Goal: Information Seeking & Learning: Learn about a topic

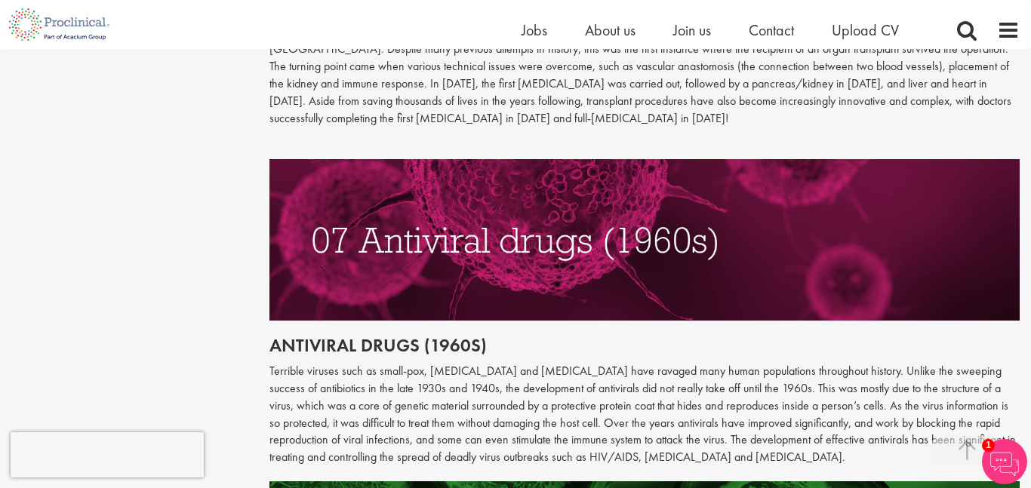
scroll to position [2778, 0]
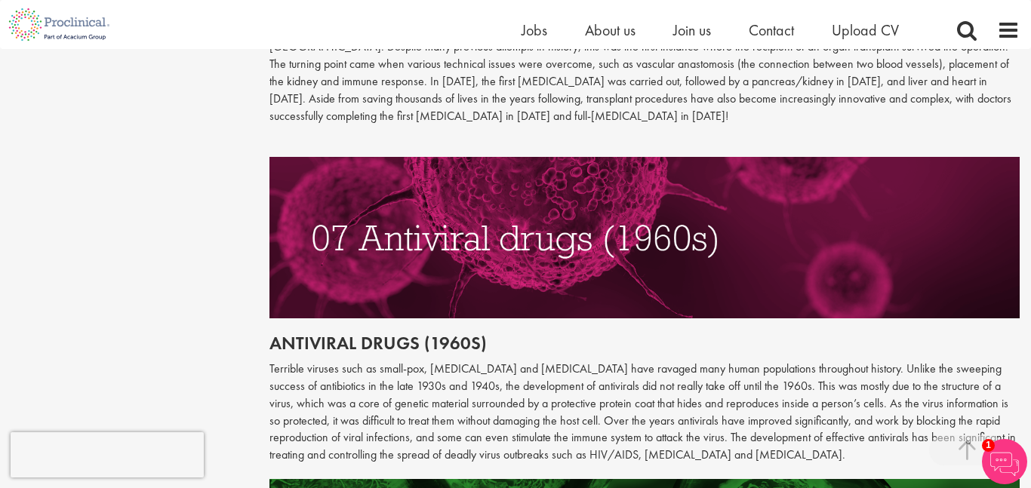
click at [519, 157] on img at bounding box center [645, 237] width 751 height 161
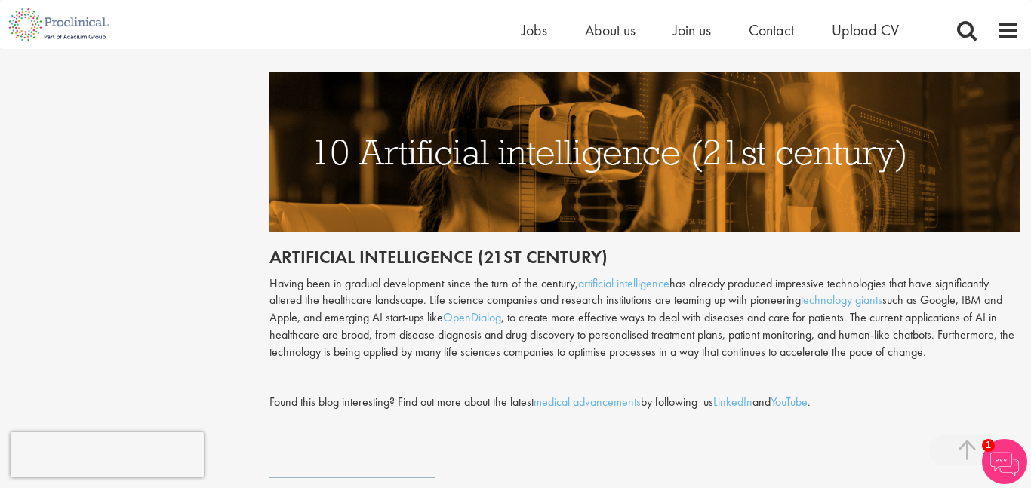
scroll to position [3805, 0]
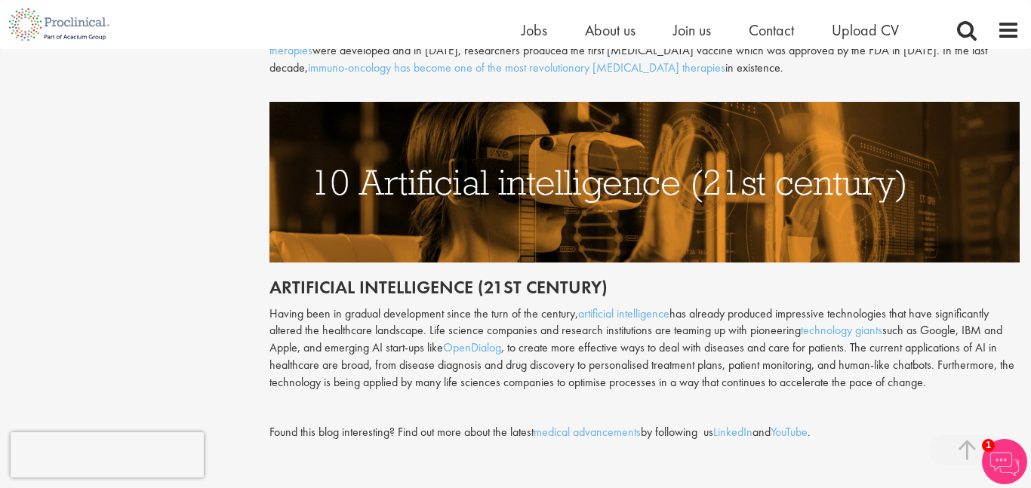
click at [536, 182] on img at bounding box center [645, 182] width 751 height 161
click at [703, 278] on h2 "Artificial intelligence (21st century)" at bounding box center [645, 288] width 751 height 20
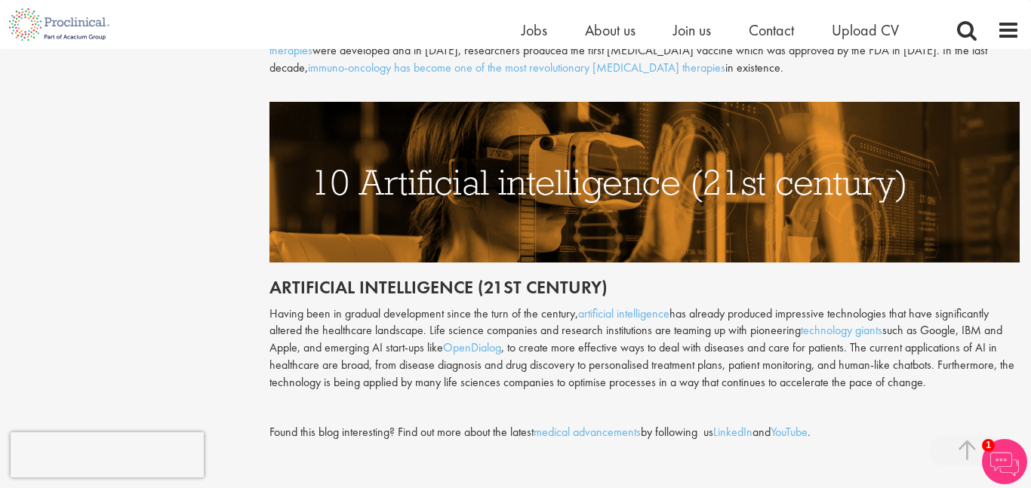
click at [703, 278] on h2 "Artificial intelligence (21st century)" at bounding box center [645, 288] width 751 height 20
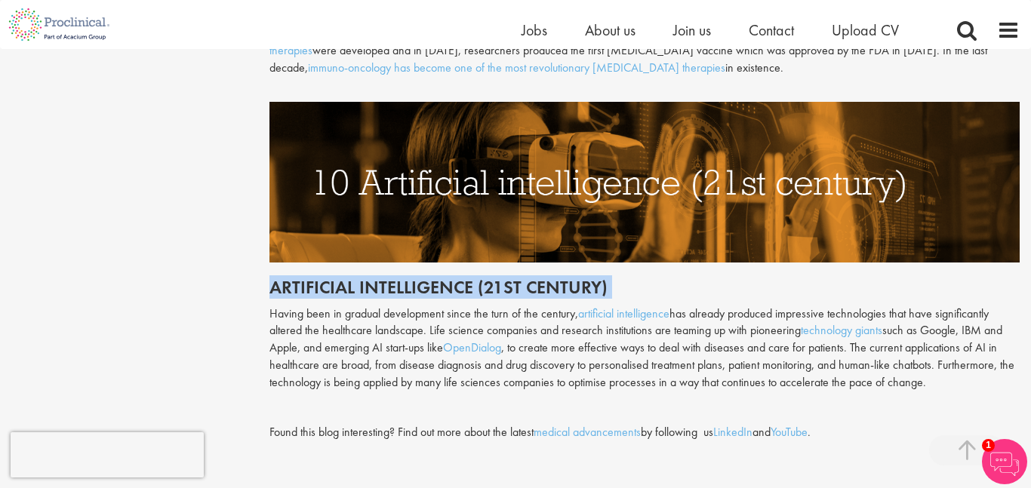
click at [703, 278] on h2 "Artificial intelligence (21st century)" at bounding box center [645, 288] width 751 height 20
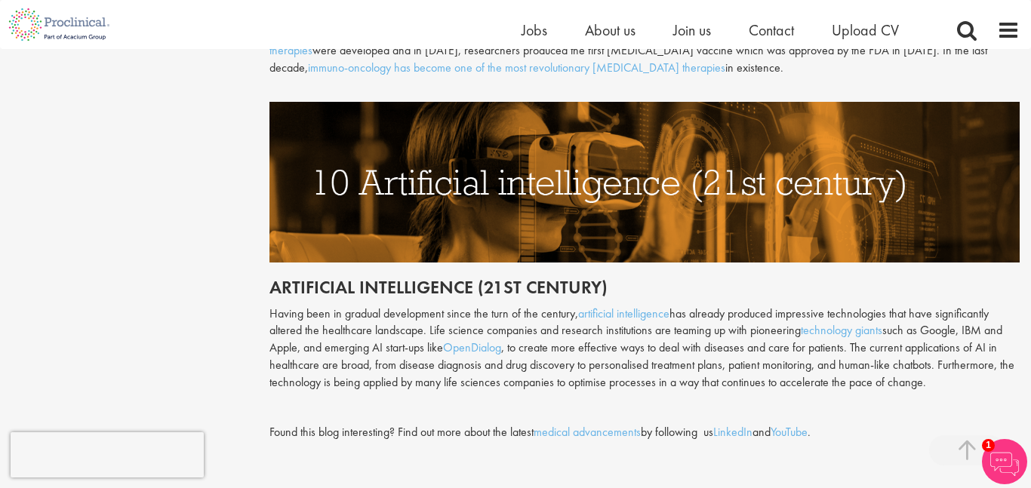
click at [703, 278] on h2 "Artificial intelligence (21st century)" at bounding box center [645, 288] width 751 height 20
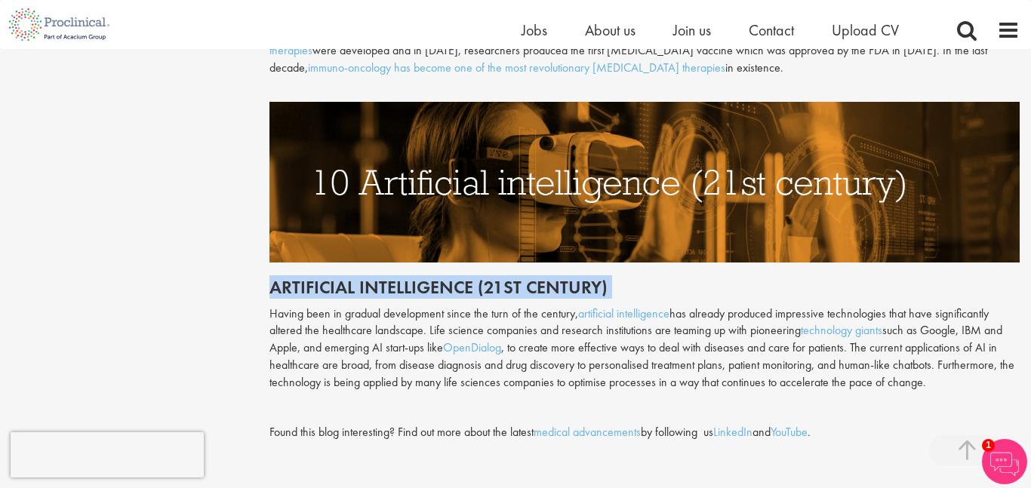
click at [703, 278] on h2 "Artificial intelligence (21st century)" at bounding box center [645, 288] width 751 height 20
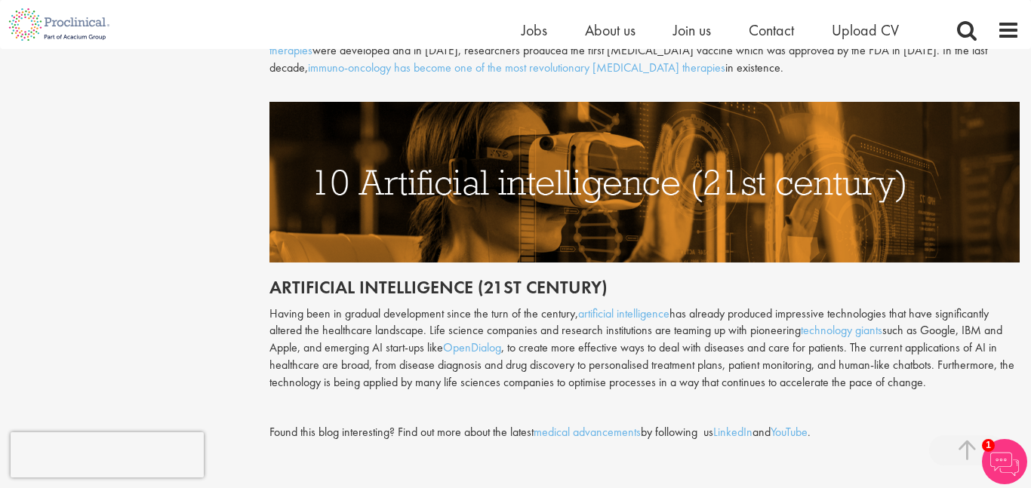
click at [703, 278] on h2 "Artificial intelligence (21st century)" at bounding box center [645, 288] width 751 height 20
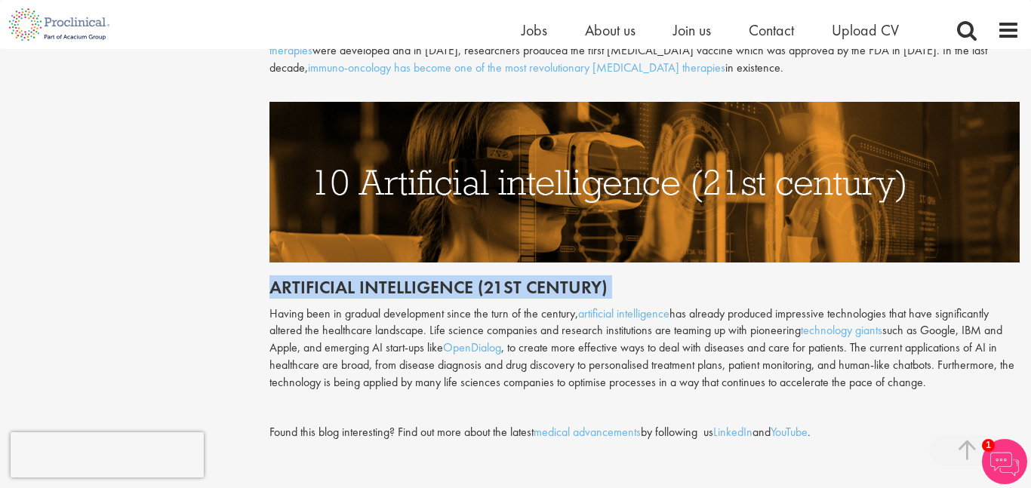
click at [686, 119] on img at bounding box center [645, 182] width 751 height 161
click at [732, 177] on img at bounding box center [645, 182] width 751 height 161
click at [729, 278] on h2 "Artificial intelligence (21st century)" at bounding box center [645, 288] width 751 height 20
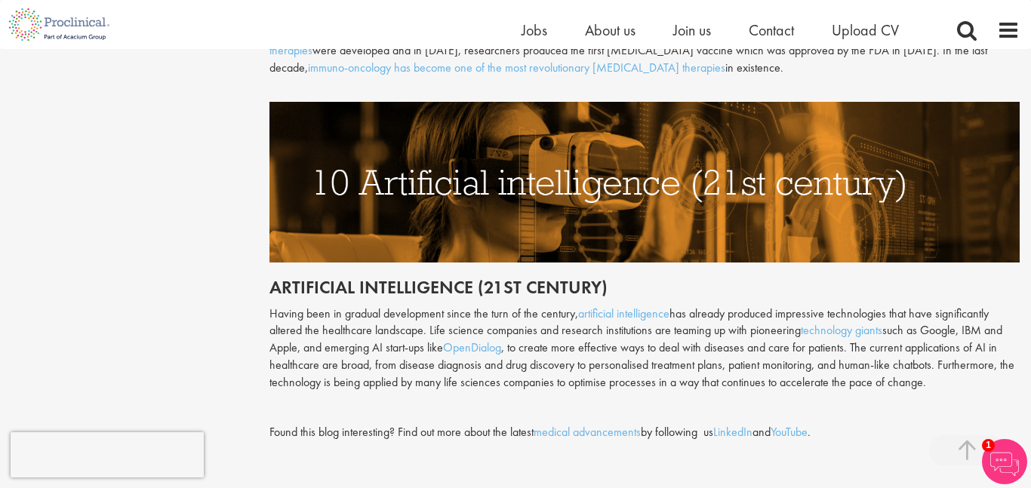
click at [729, 278] on h2 "Artificial intelligence (21st century)" at bounding box center [645, 288] width 751 height 20
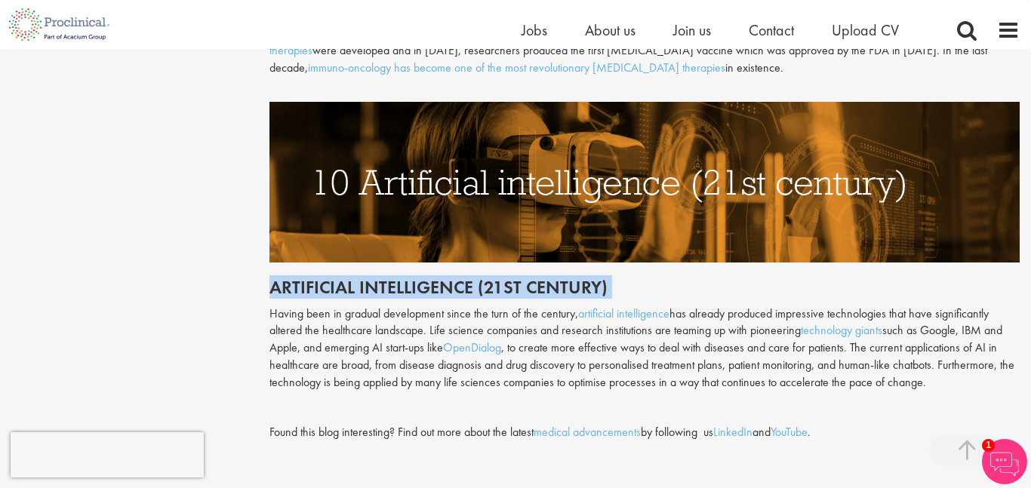
click at [729, 278] on h2 "Artificial intelligence (21st century)" at bounding box center [645, 288] width 751 height 20
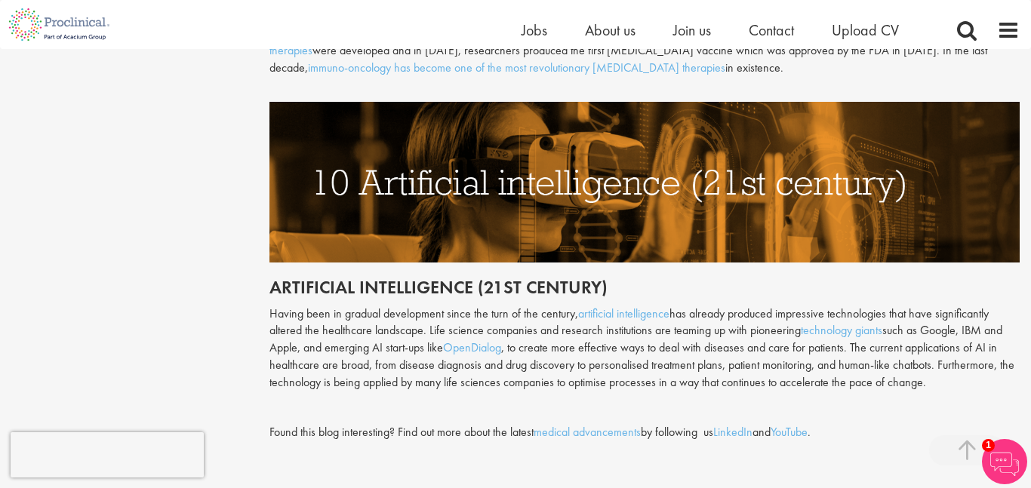
click at [729, 278] on h2 "Artificial intelligence (21st century)" at bounding box center [645, 288] width 751 height 20
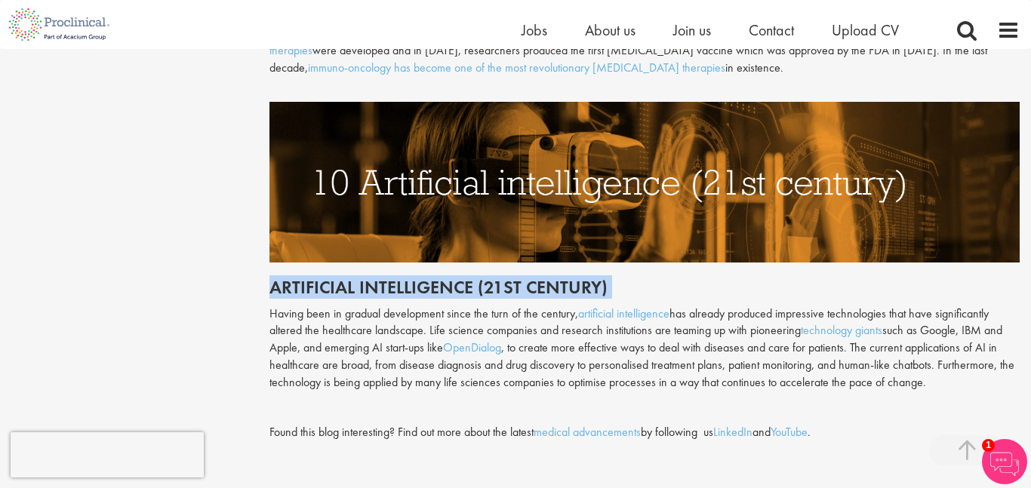
click at [729, 278] on h2 "Artificial intelligence (21st century)" at bounding box center [645, 288] width 751 height 20
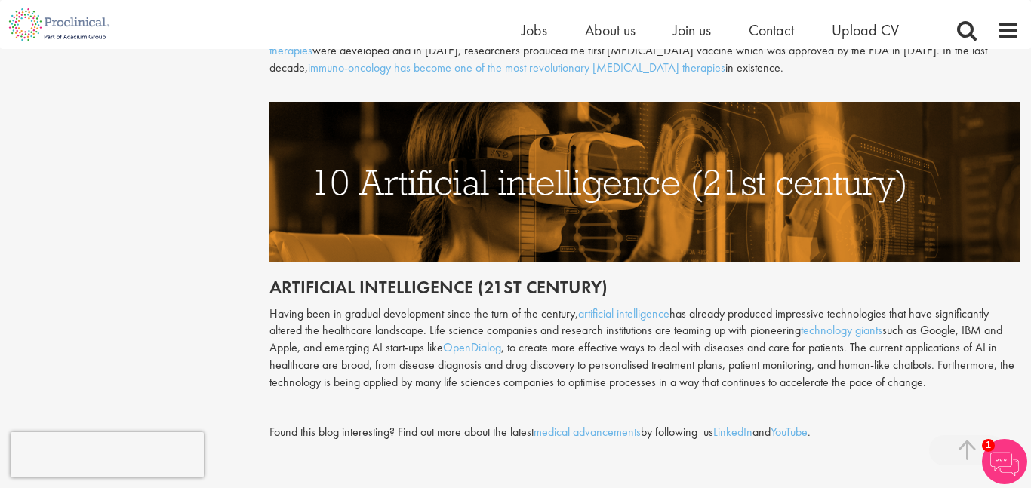
click at [730, 278] on h2 "Artificial intelligence (21st century)" at bounding box center [645, 288] width 751 height 20
